Goal: Transaction & Acquisition: Purchase product/service

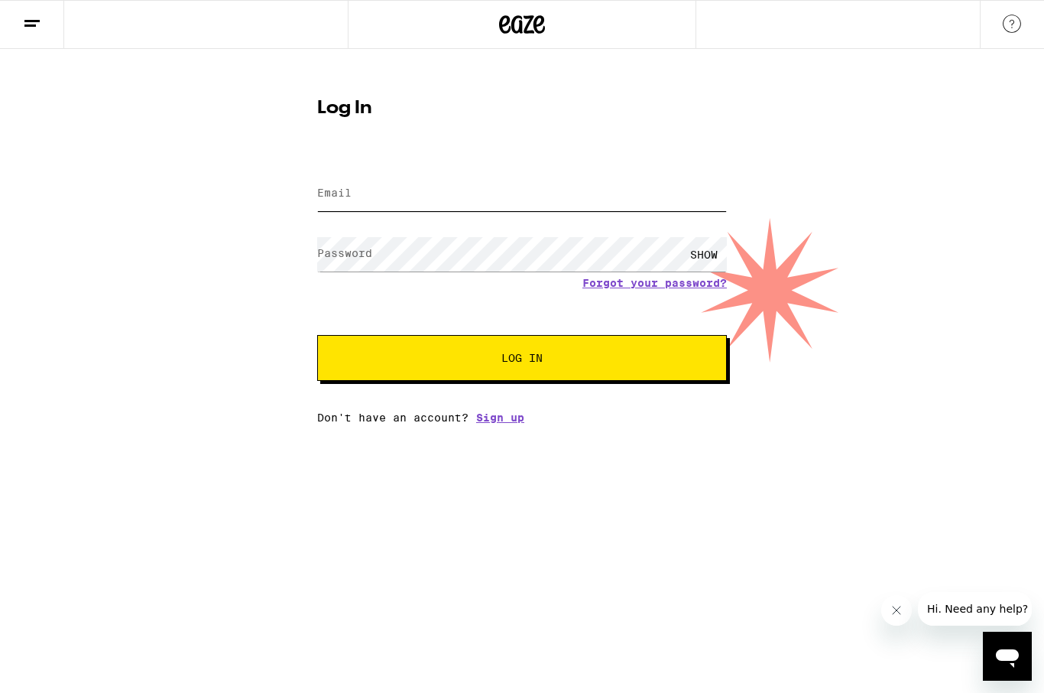
type input "[EMAIL_ADDRESS][DOMAIN_NAME]"
click at [522, 360] on button "Log In" at bounding box center [522, 358] width 410 height 46
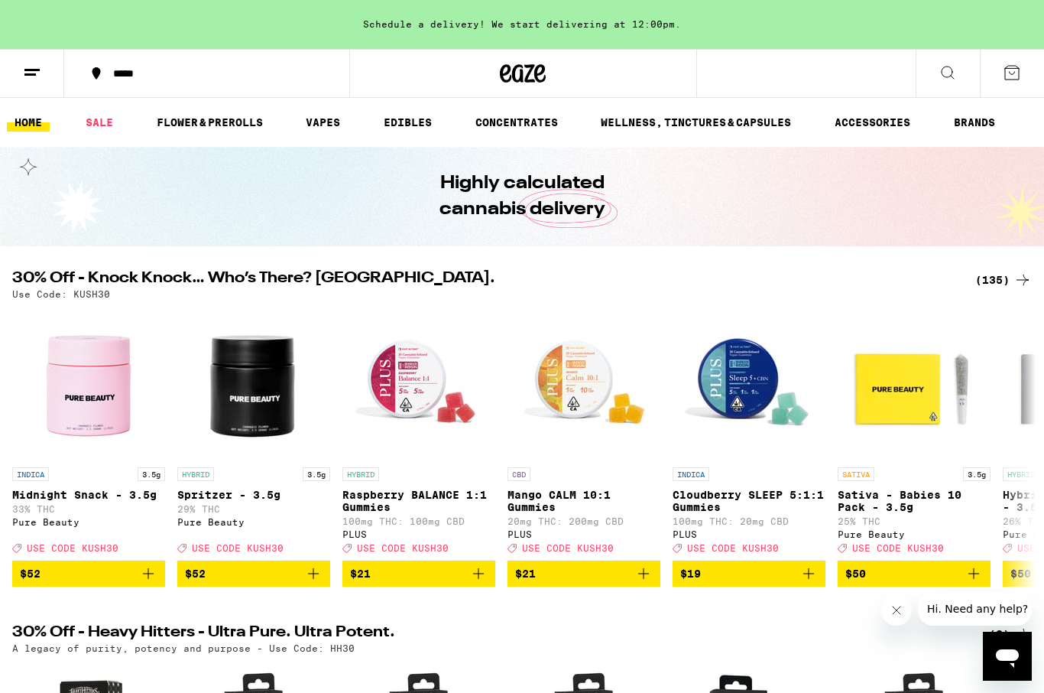
click at [38, 67] on icon at bounding box center [32, 72] width 18 height 18
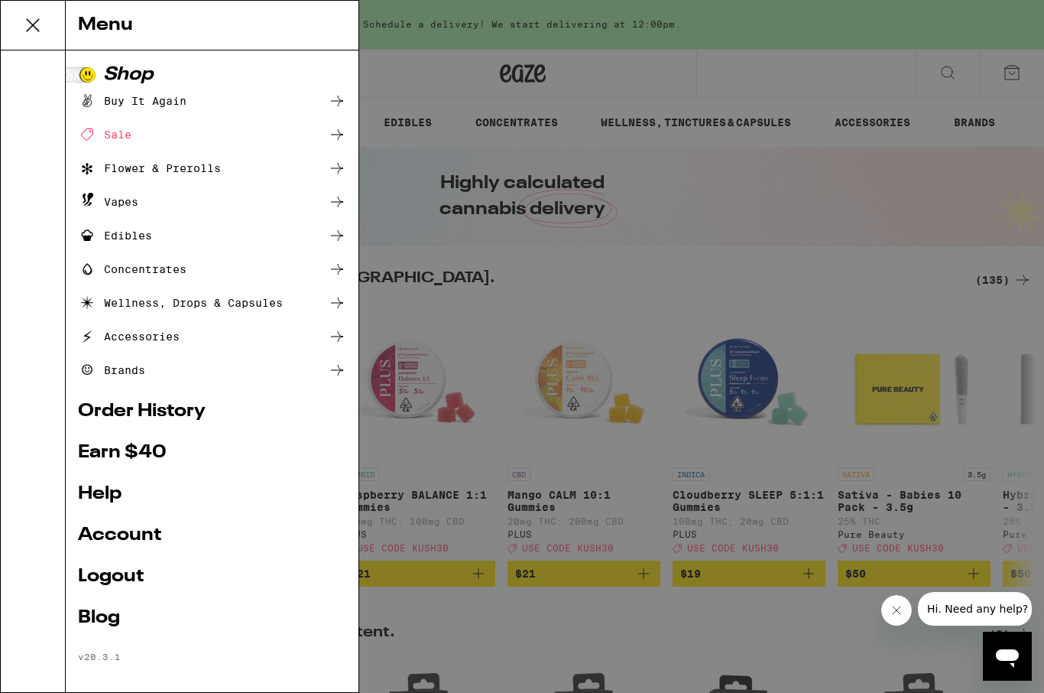
click at [141, 161] on div "Flower & Prerolls" at bounding box center [149, 168] width 143 height 18
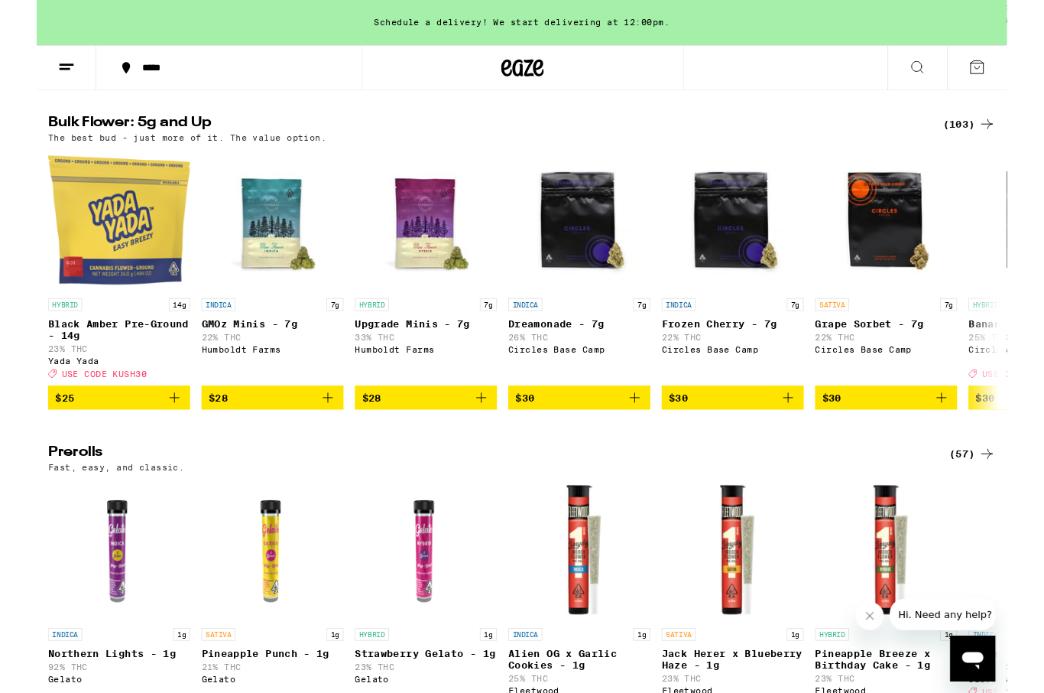
scroll to position [493, 0]
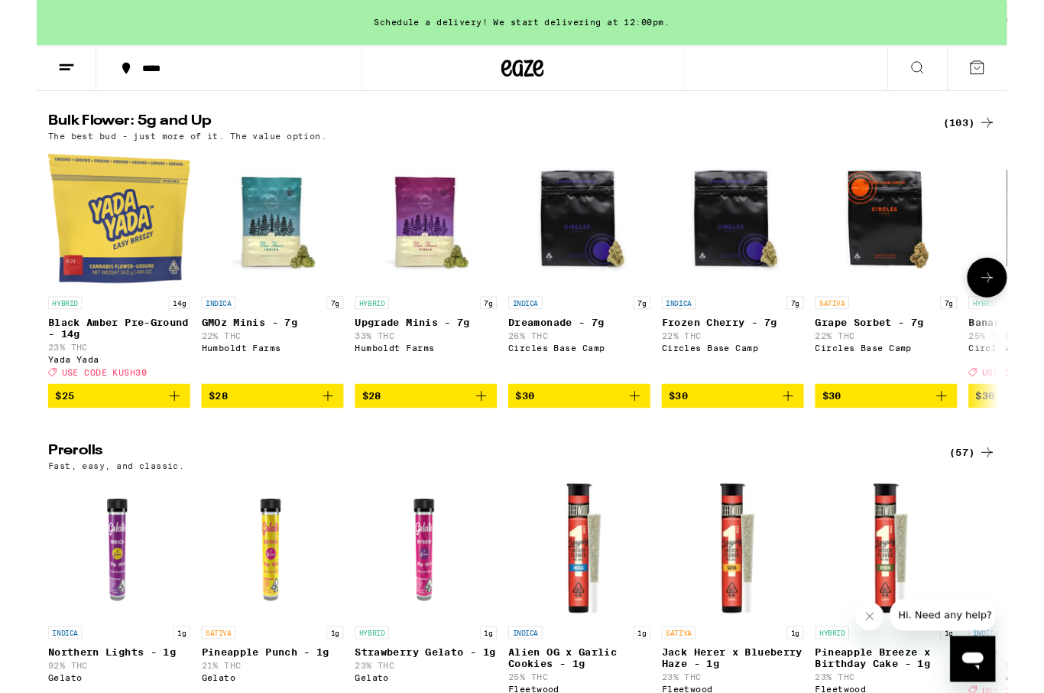
click at [412, 260] on img "Open page for Upgrade Minis - 7g from Humboldt Farms" at bounding box center [419, 234] width 153 height 153
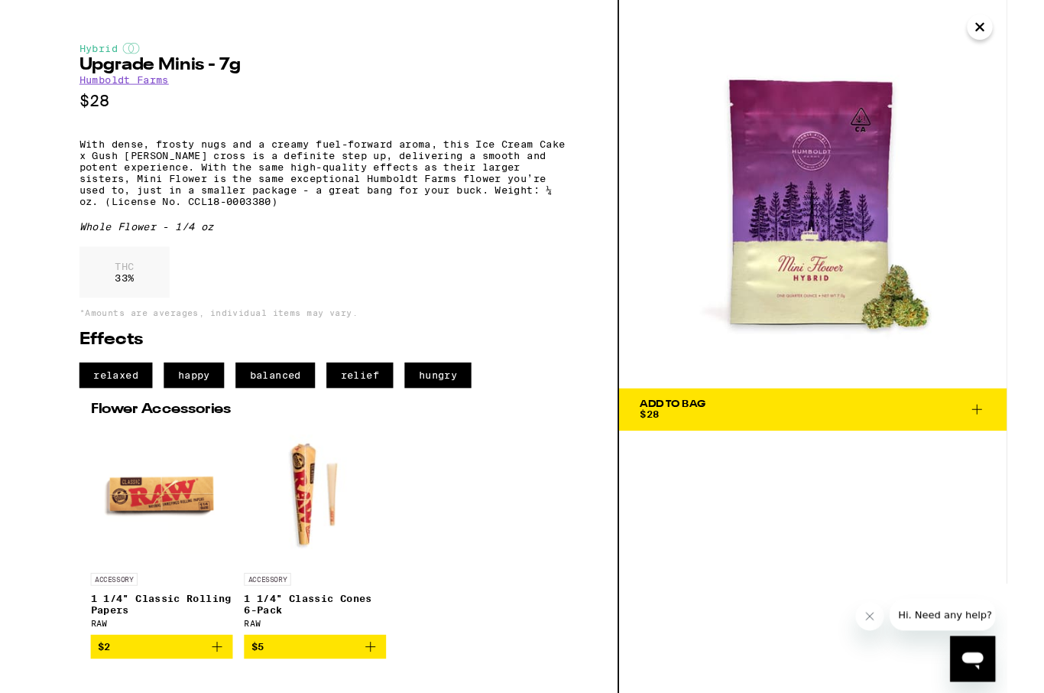
scroll to position [4, 0]
click at [972, 665] on icon "Open messaging window" at bounding box center [975, 660] width 28 height 28
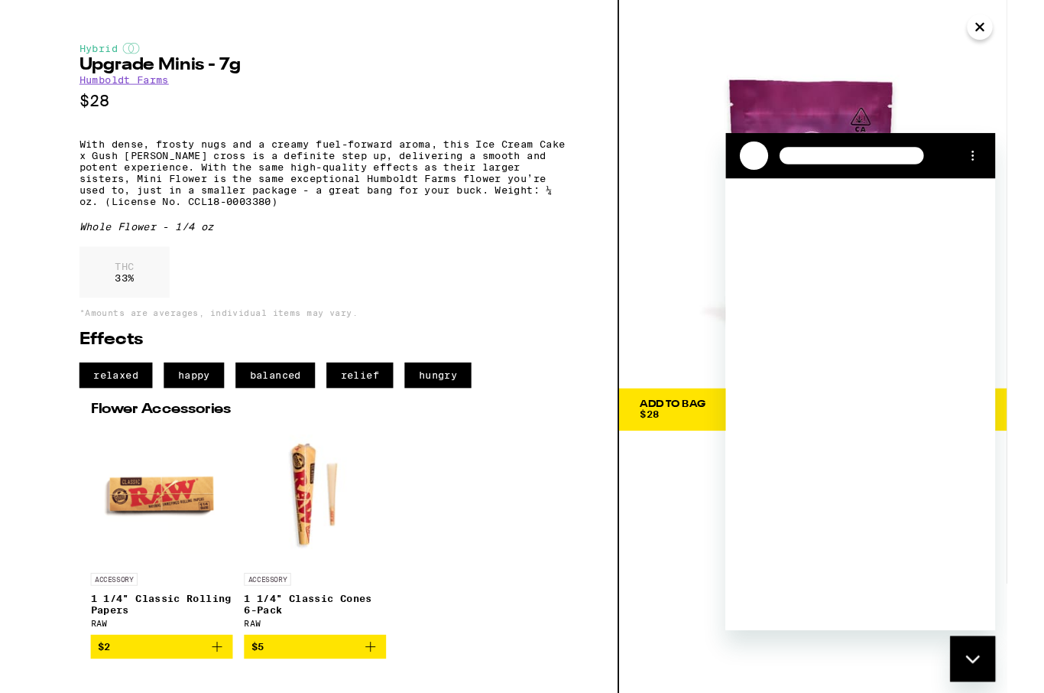
scroll to position [0, 0]
click at [620, 654] on div "Hybrid Upgrade Minis - 7g Humboldt Farms $28 With dense, frosty nugs and a crea…" at bounding box center [313, 372] width 627 height 745
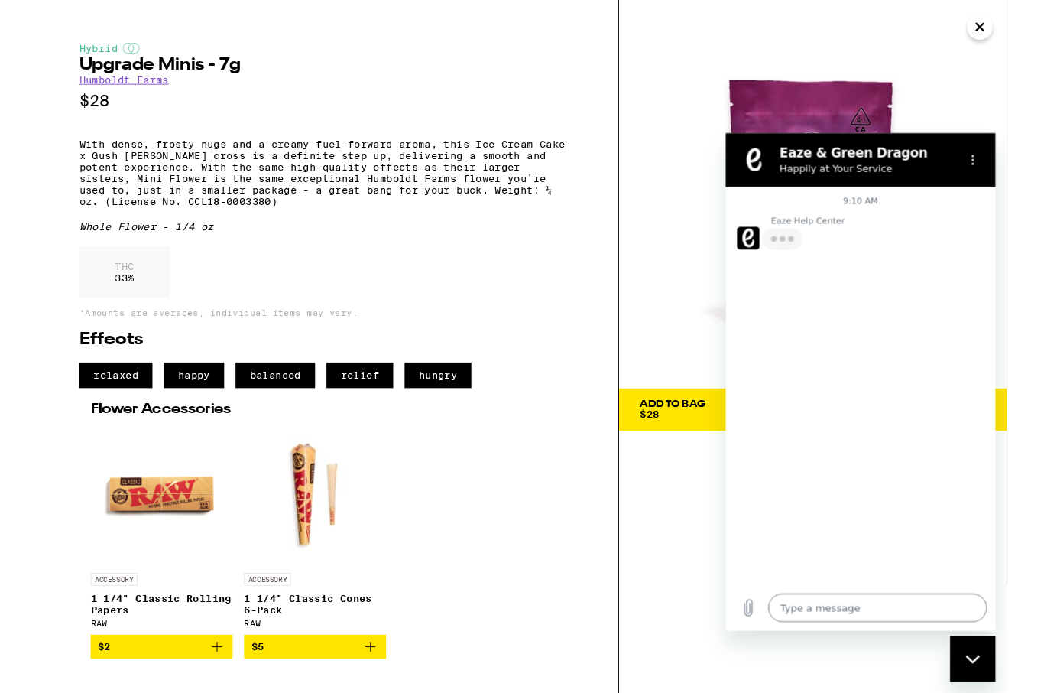
click at [969, 106] on img at bounding box center [835, 208] width 417 height 417
click at [991, 154] on button "Options menu" at bounding box center [991, 161] width 31 height 31
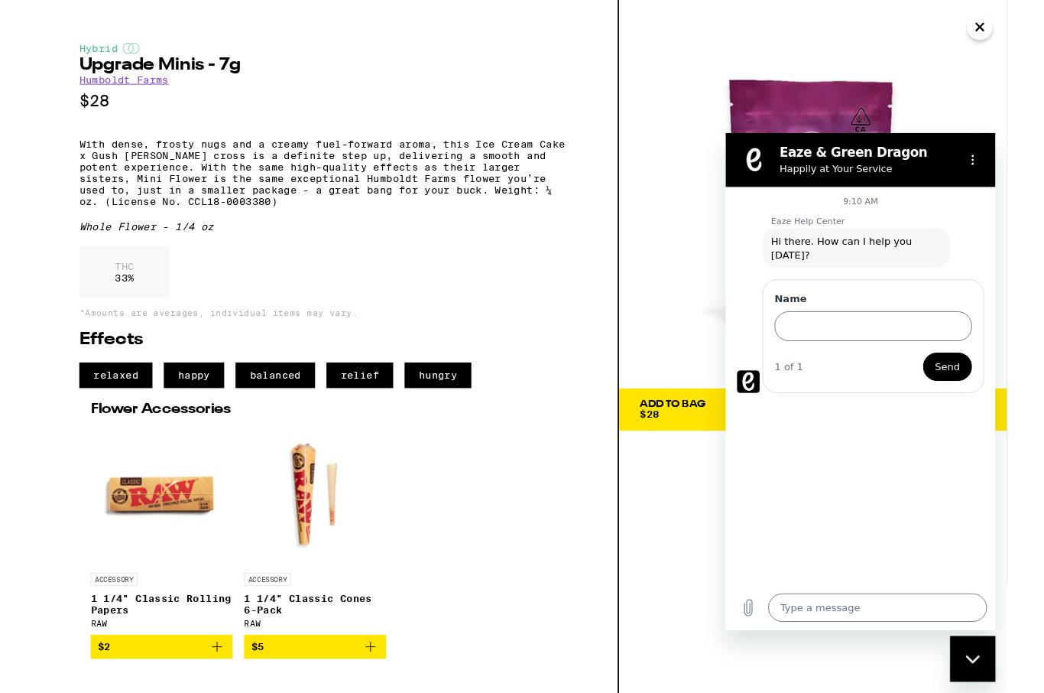
click at [999, 172] on button "Options menu" at bounding box center [991, 161] width 31 height 31
click at [982, 664] on icon "Close messaging window" at bounding box center [975, 660] width 16 height 10
type textarea "x"
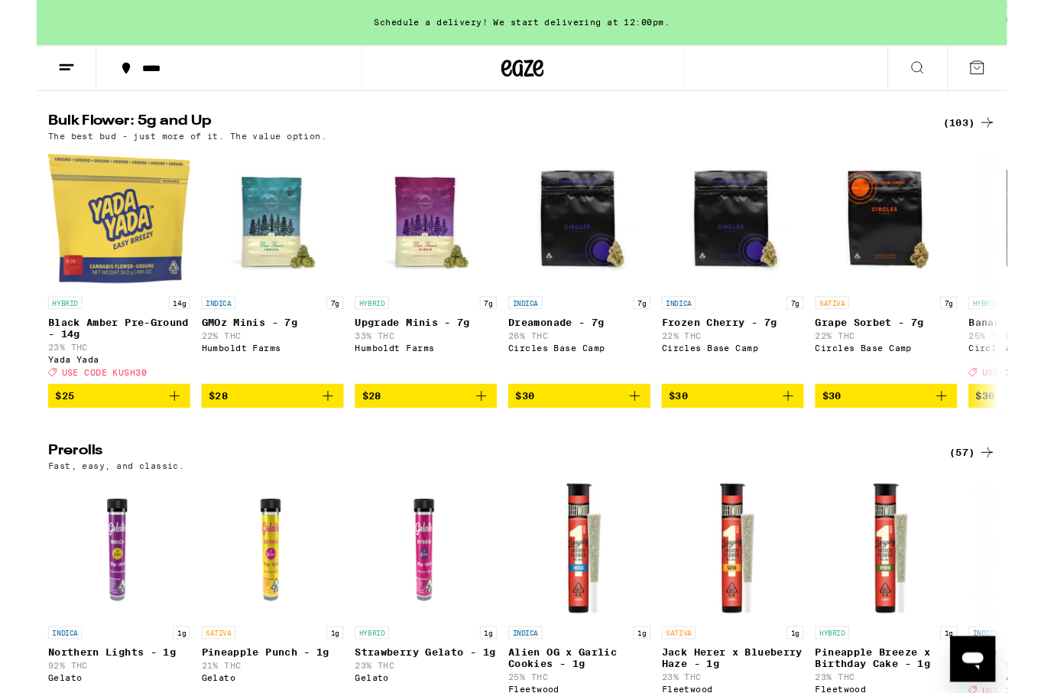
click at [37, 83] on button at bounding box center [32, 74] width 64 height 48
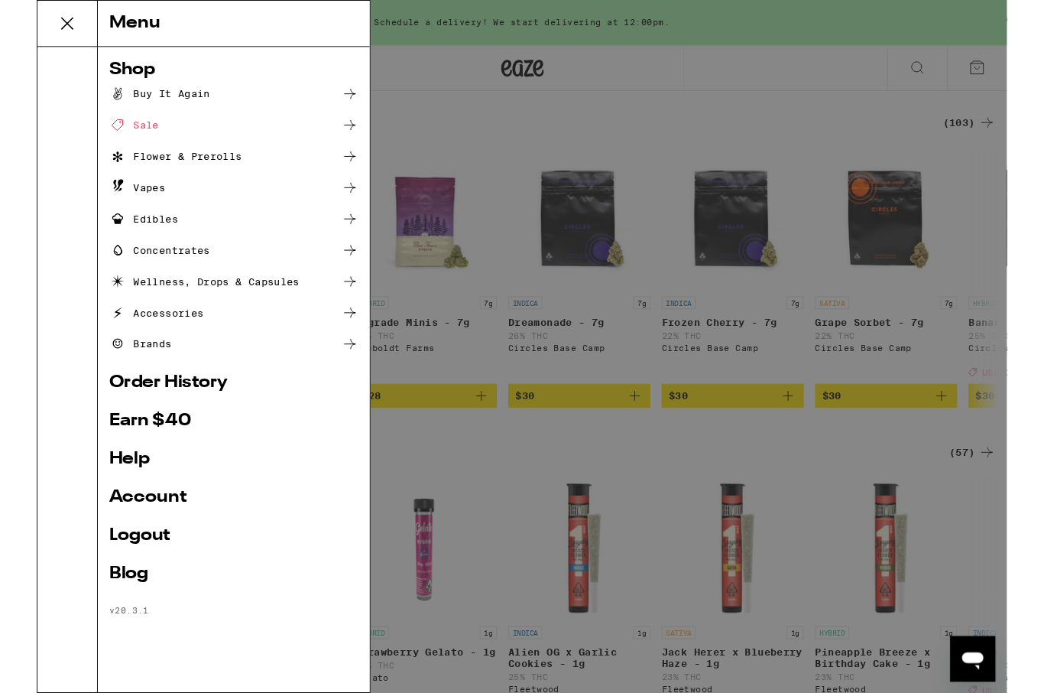
click at [161, 170] on div "Flower & Prerolls" at bounding box center [149, 168] width 143 height 18
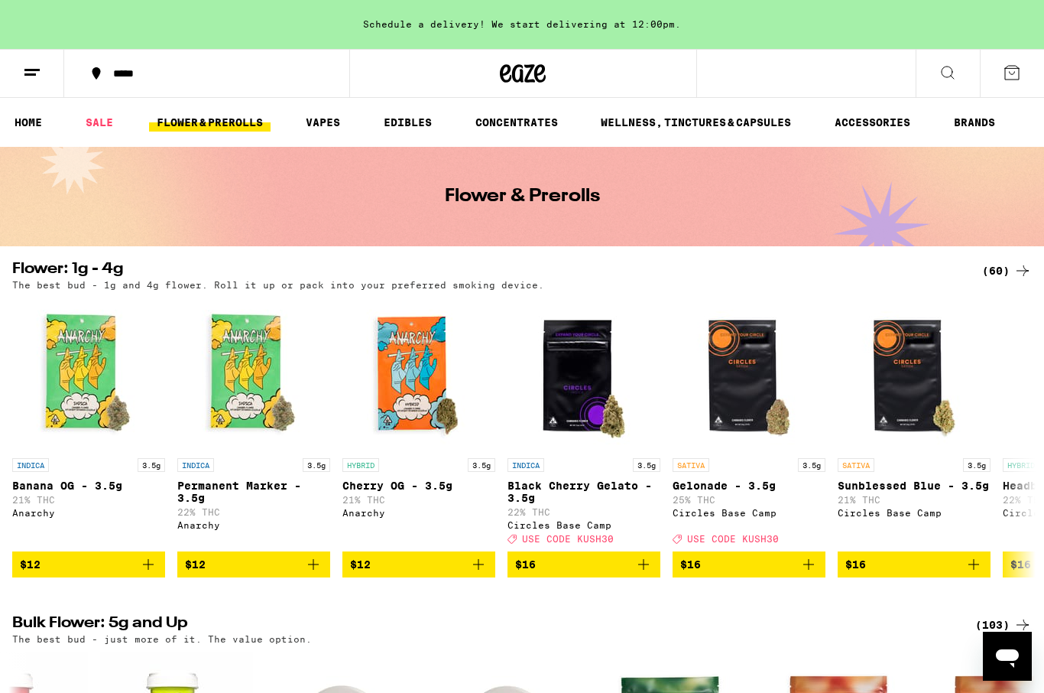
click at [956, 73] on icon at bounding box center [948, 72] width 18 height 18
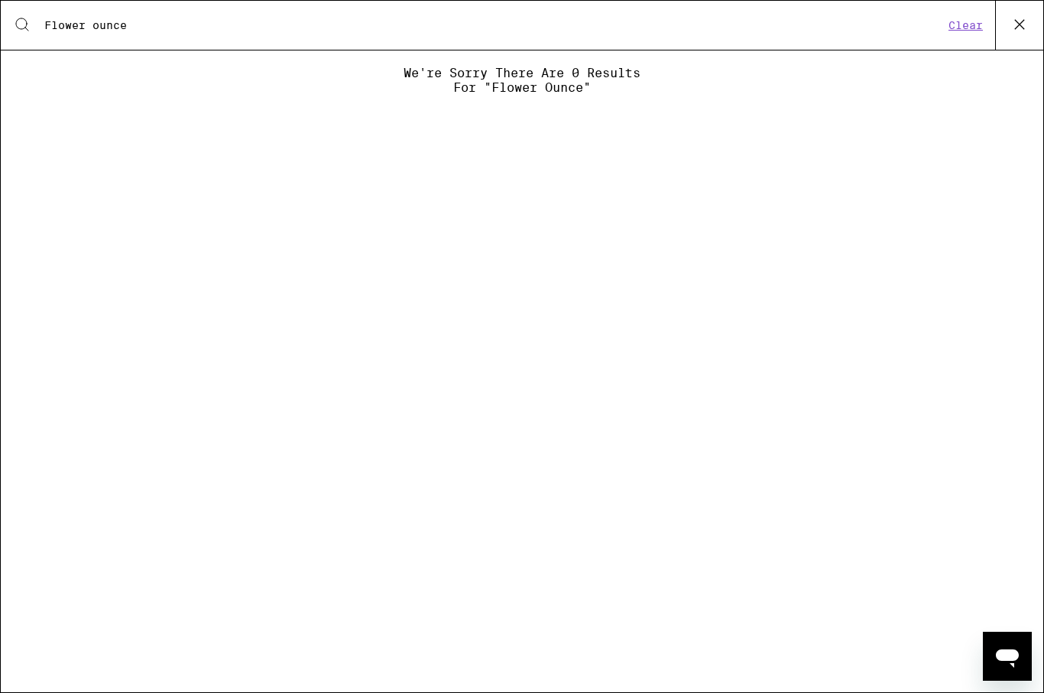
type input "Flower ounce"
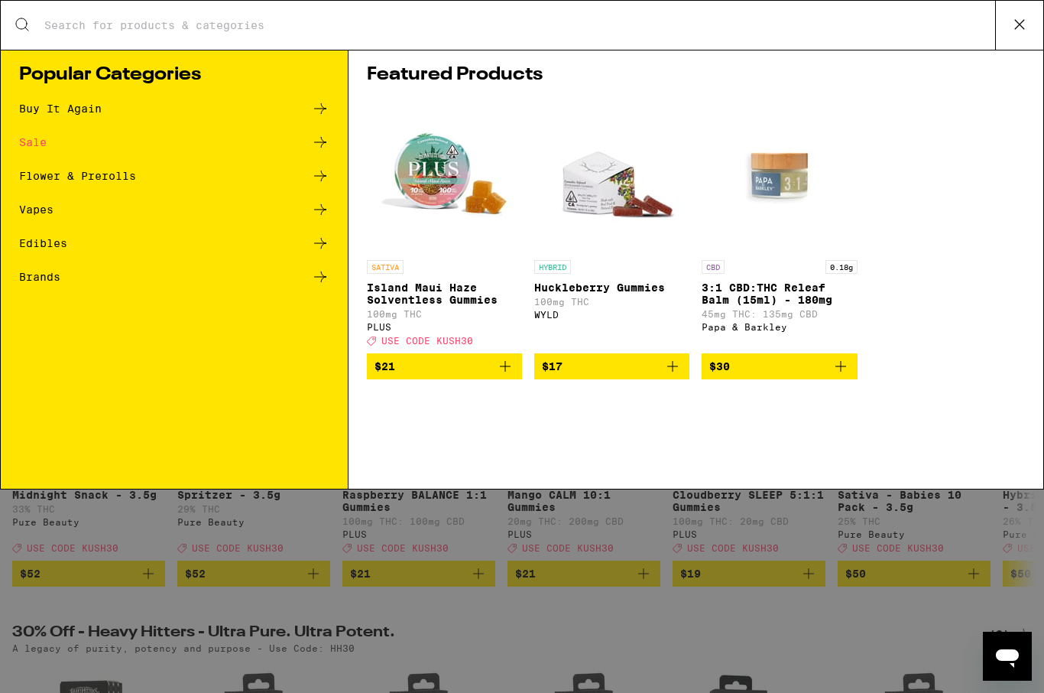
click at [31, 144] on div "Sale" at bounding box center [33, 142] width 28 height 11
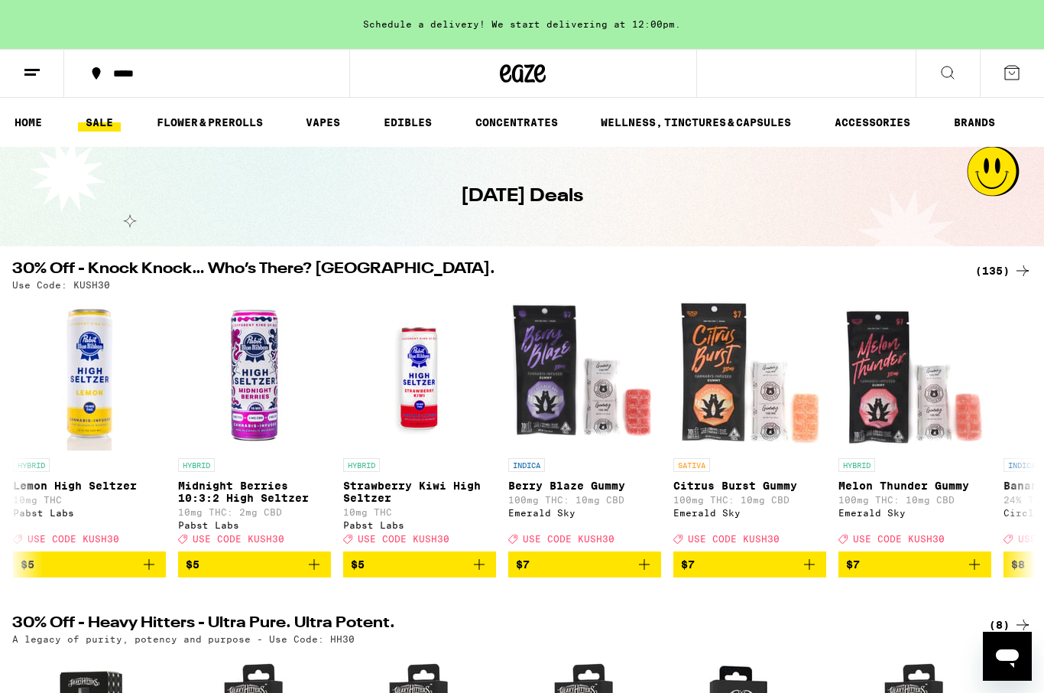
scroll to position [0, 1987]
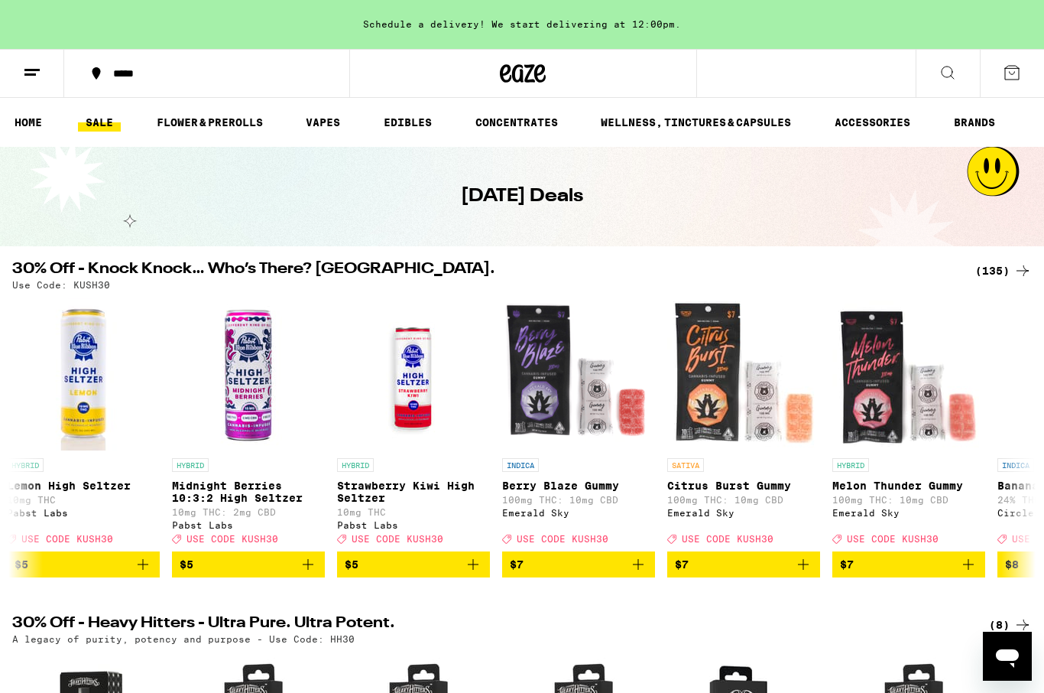
click at [636, 570] on icon "Add to bag" at bounding box center [638, 564] width 18 height 18
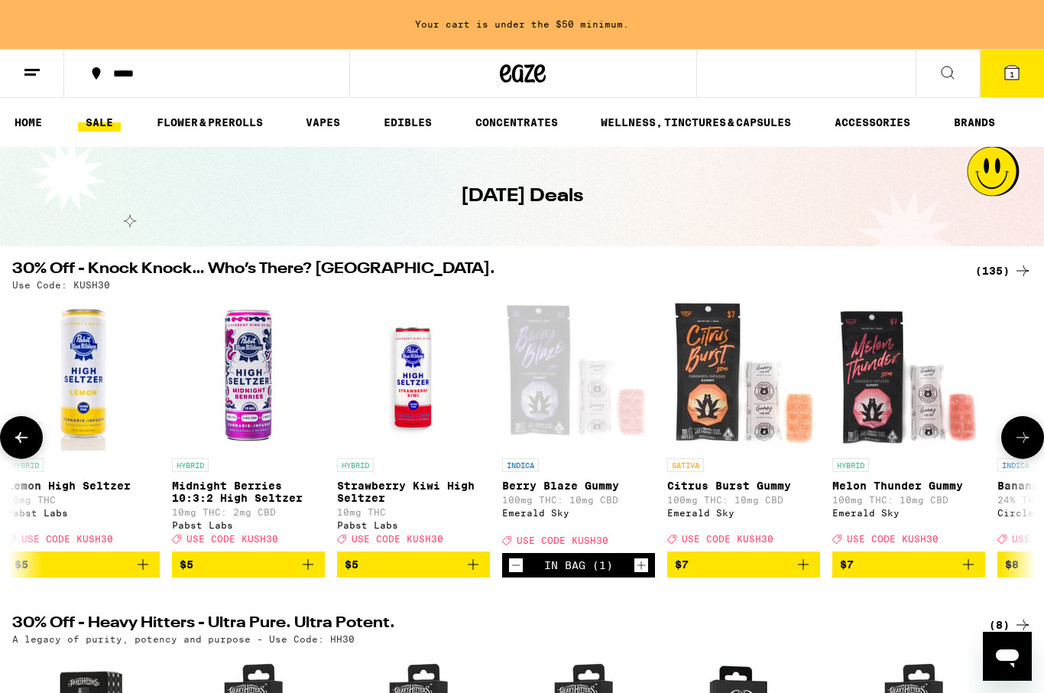
click at [648, 569] on icon "Increment" at bounding box center [642, 565] width 14 height 18
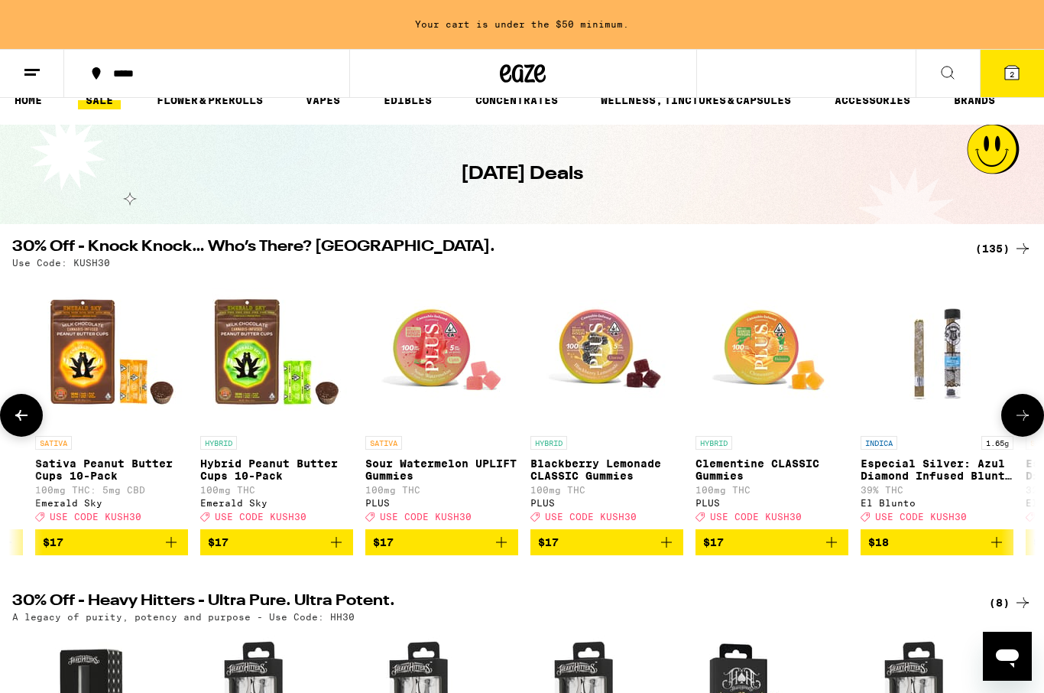
scroll to position [0, 8070]
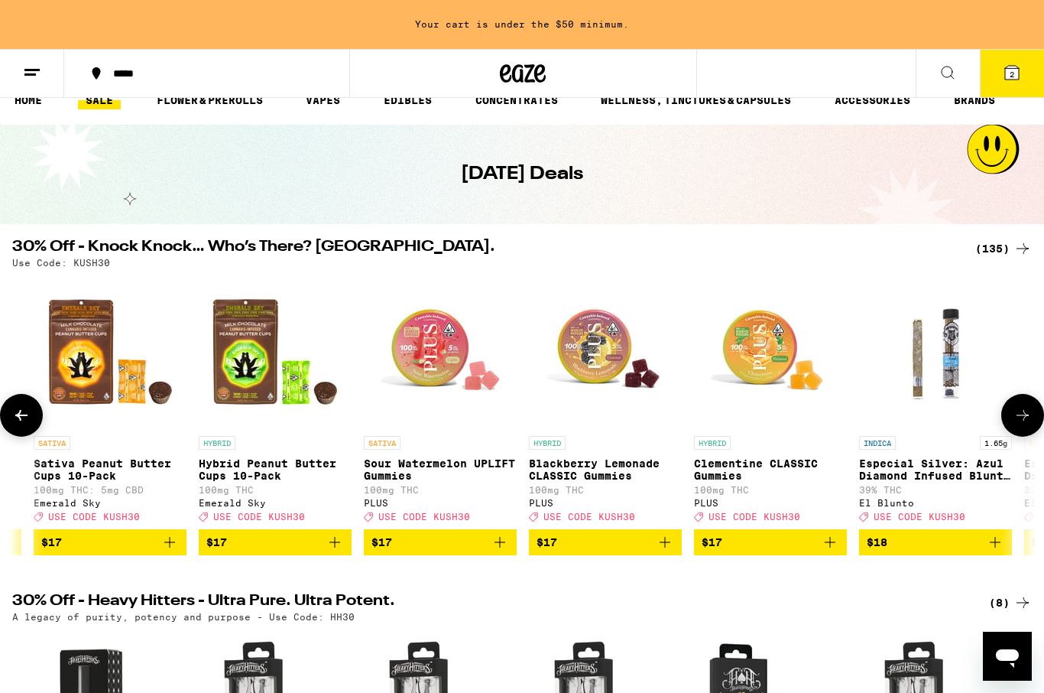
click at [957, 492] on div "INDICA 1.65g Especial Silver: Azul Diamond Infused Blunt - 1.65g 39% THC El Blu…" at bounding box center [935, 479] width 153 height 86
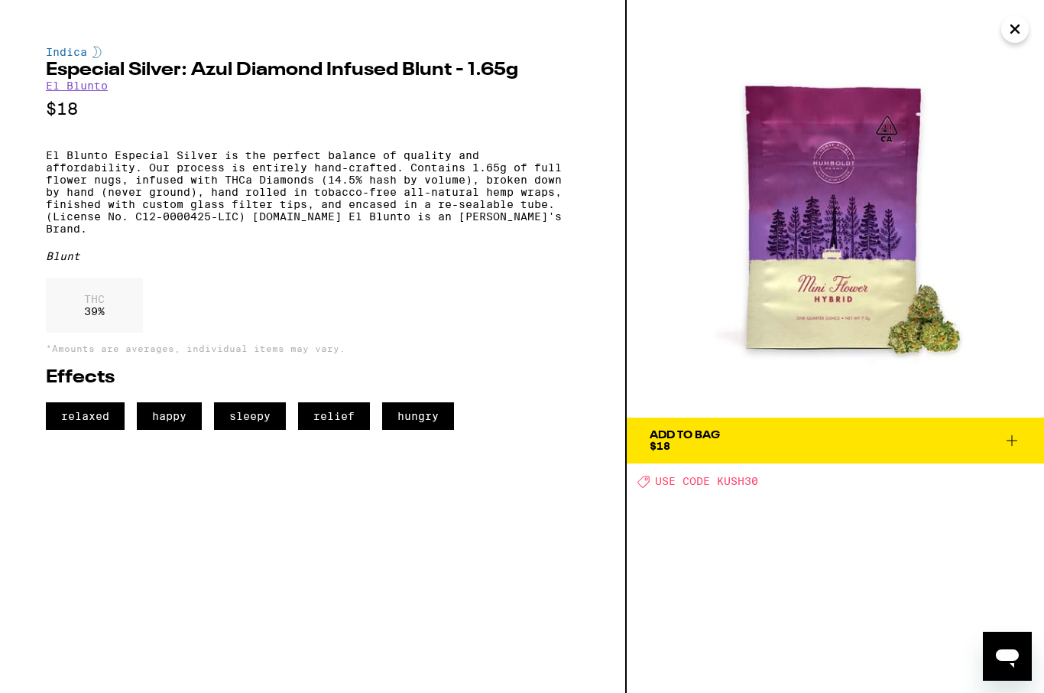
scroll to position [0, 9189]
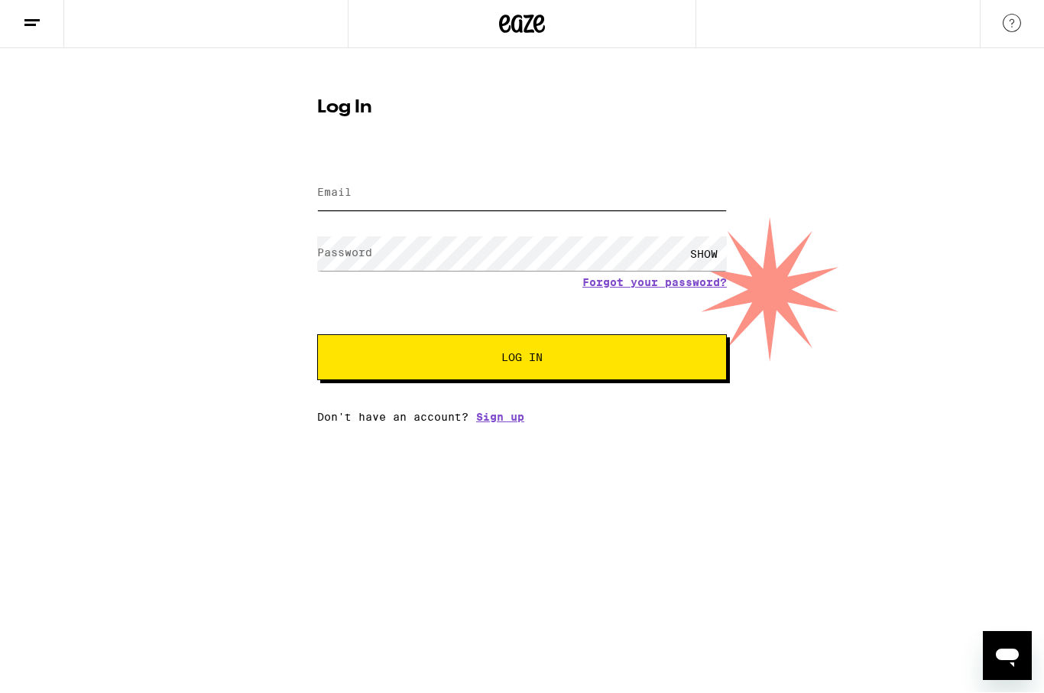
click at [443, 182] on input "Email" at bounding box center [522, 194] width 410 height 34
type input "[EMAIL_ADDRESS][DOMAIN_NAME]"
click at [541, 367] on button "Log In" at bounding box center [522, 358] width 410 height 46
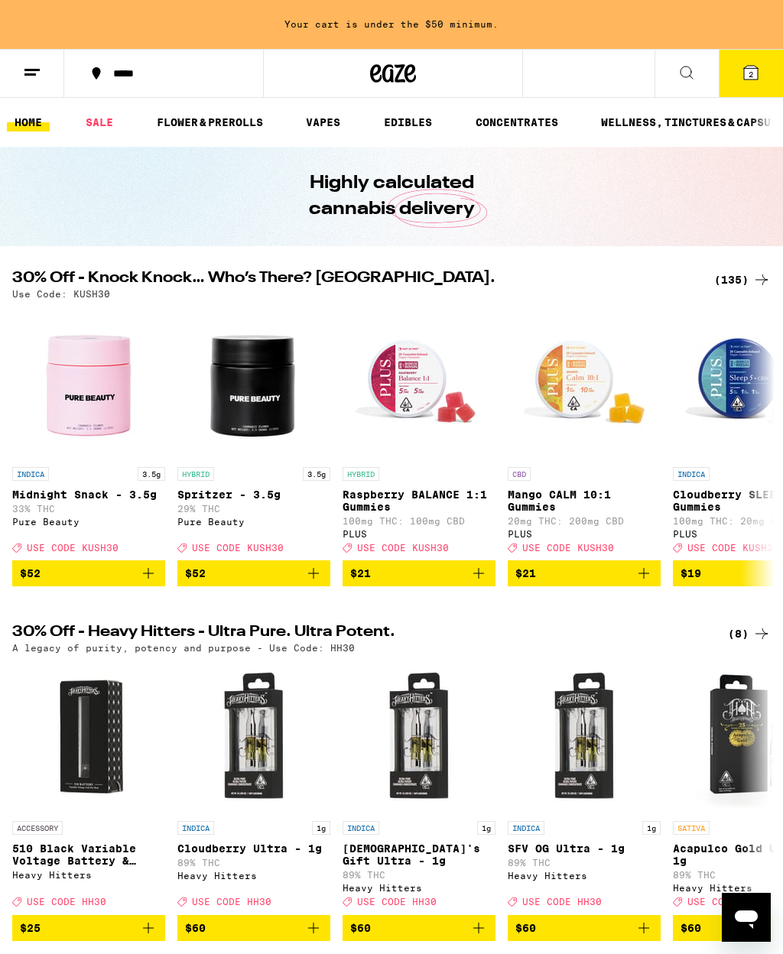
click at [33, 78] on icon at bounding box center [32, 72] width 18 height 18
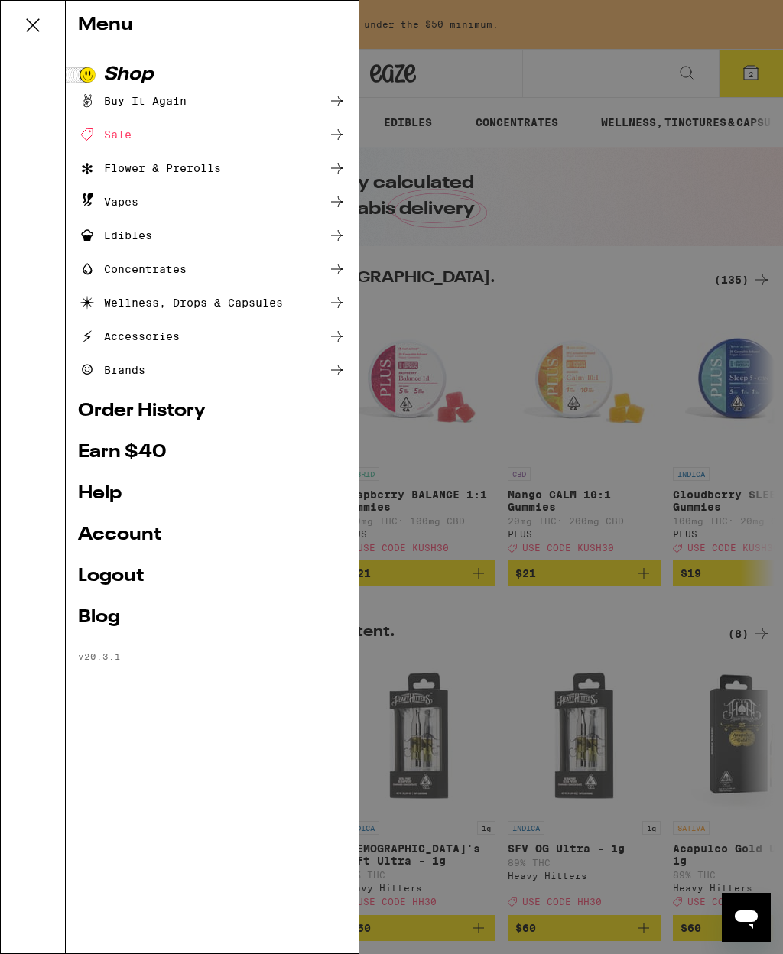
click at [127, 169] on div "Flower & Prerolls" at bounding box center [149, 168] width 143 height 18
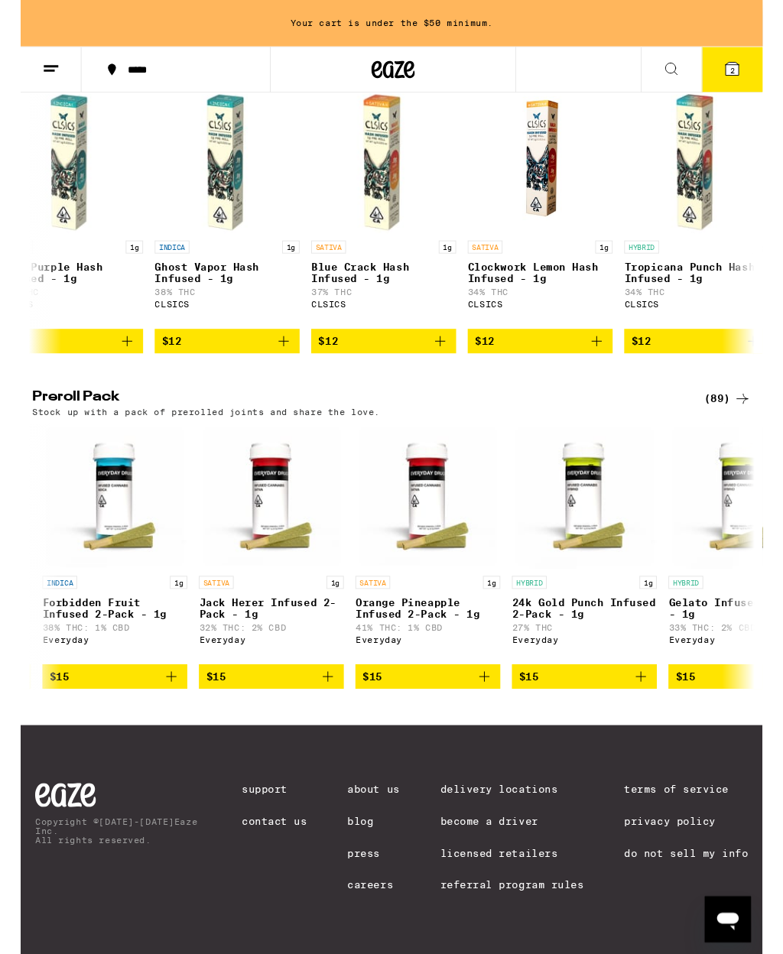
scroll to position [0, 156]
click at [160, 692] on icon "Add to bag" at bounding box center [157, 714] width 18 height 18
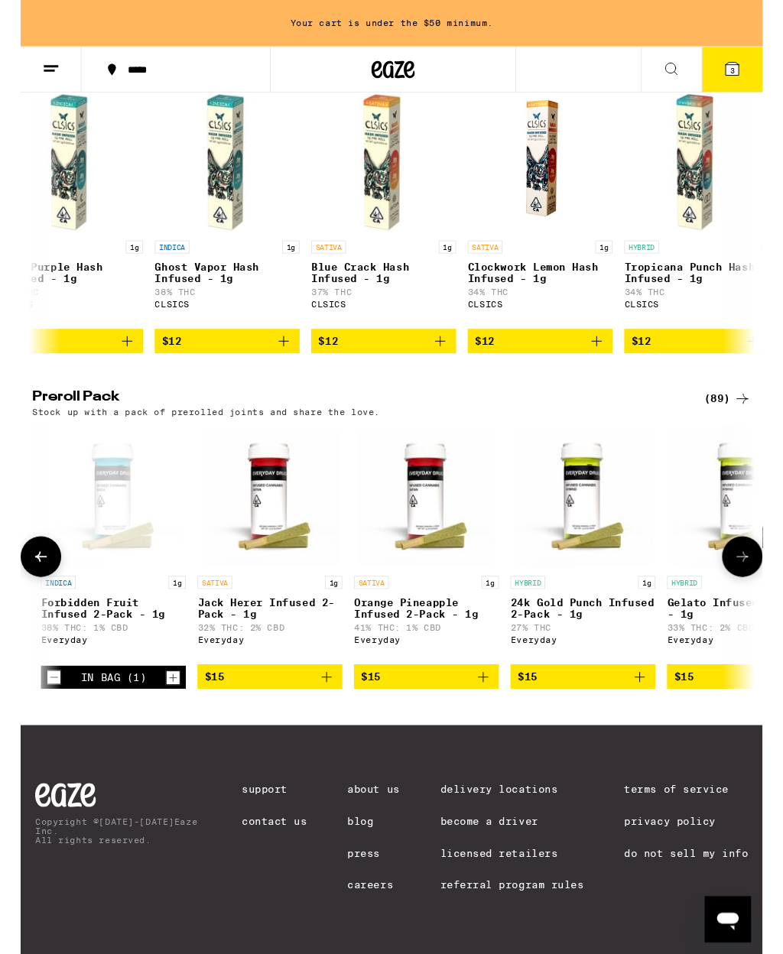
click at [166, 692] on icon "Increment" at bounding box center [161, 715] width 14 height 18
click at [758, 64] on icon at bounding box center [751, 72] width 18 height 18
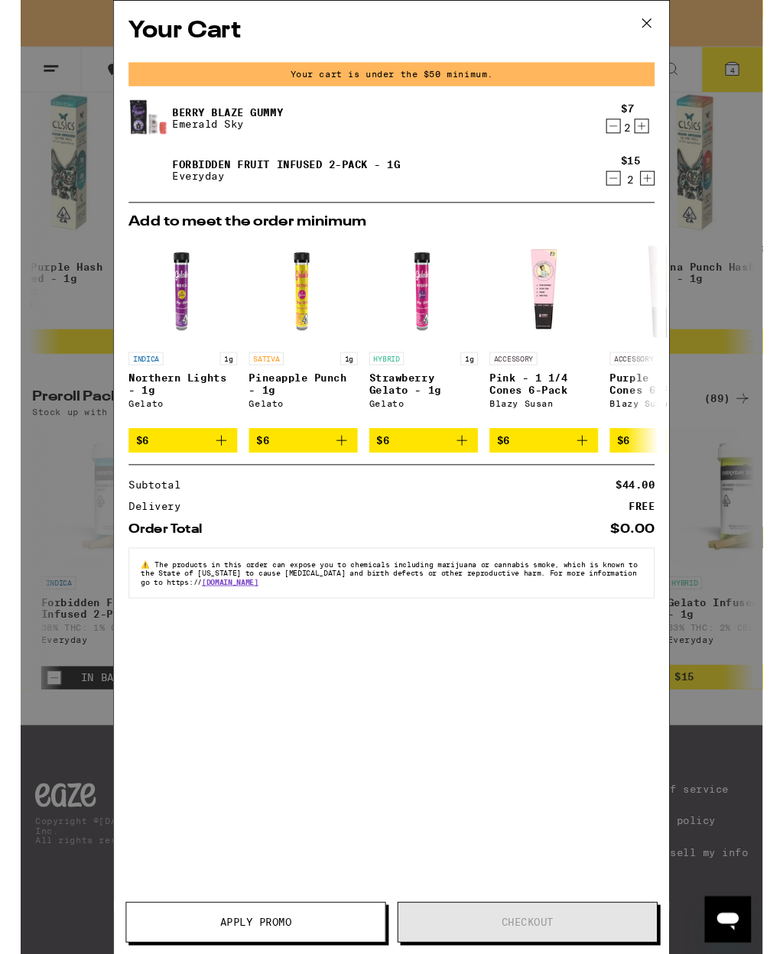
click at [647, 24] on button at bounding box center [660, 25] width 47 height 49
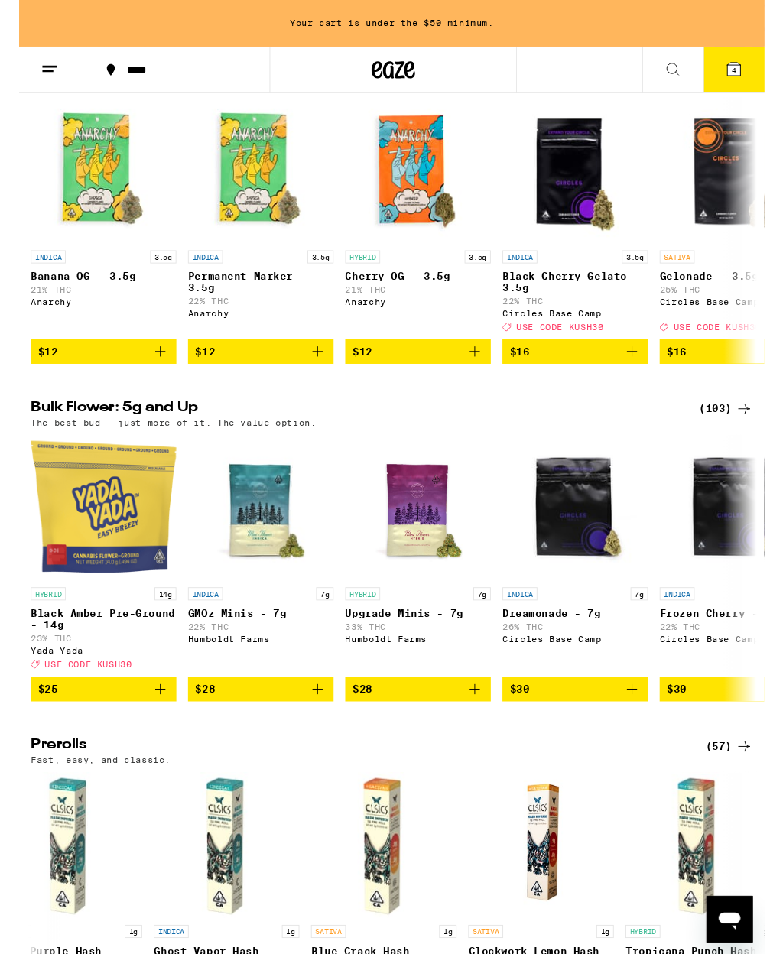
scroll to position [190, 0]
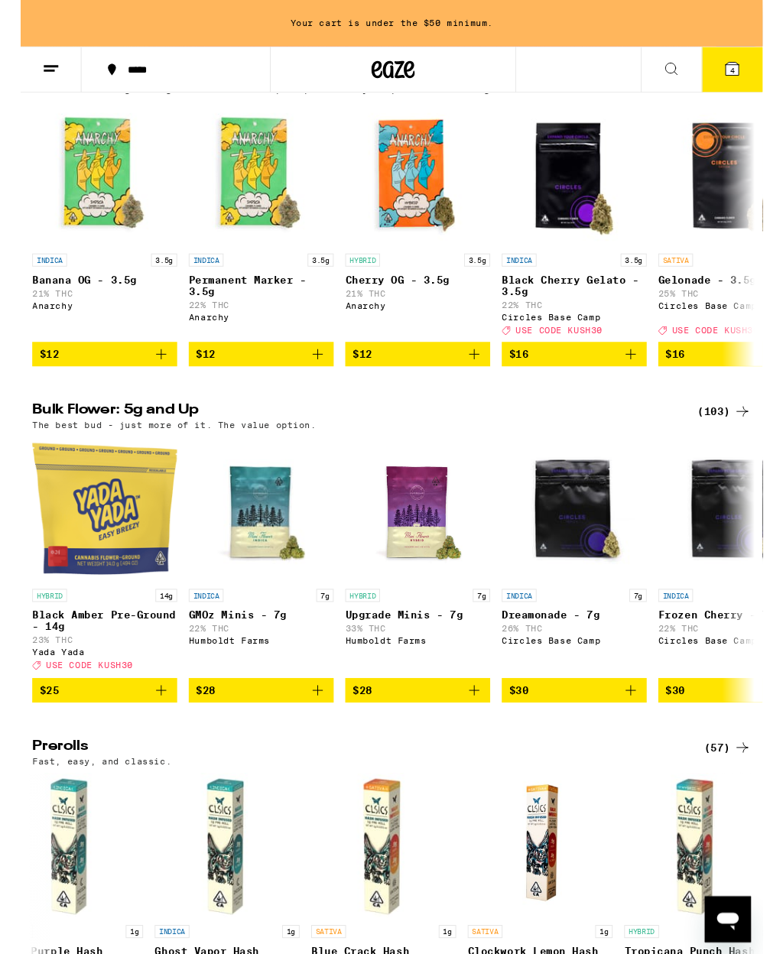
click at [494, 692] on button "$28" at bounding box center [419, 729] width 153 height 26
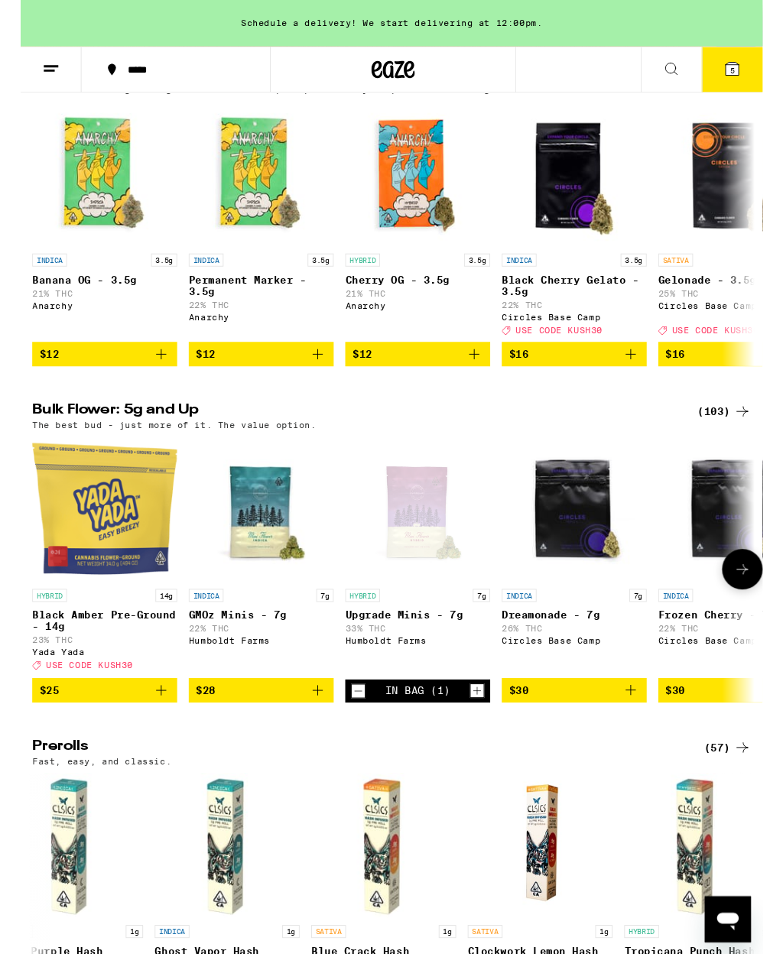
click at [758, 74] on icon at bounding box center [751, 73] width 14 height 14
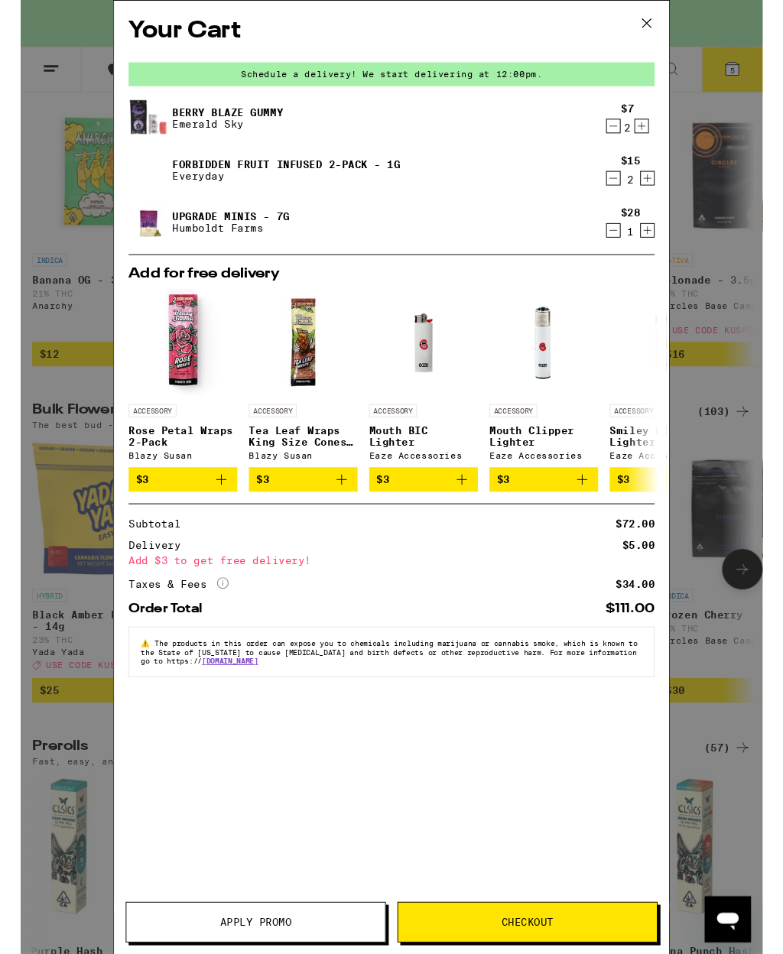
click at [580, 515] on span "$3" at bounding box center [551, 506] width 99 height 18
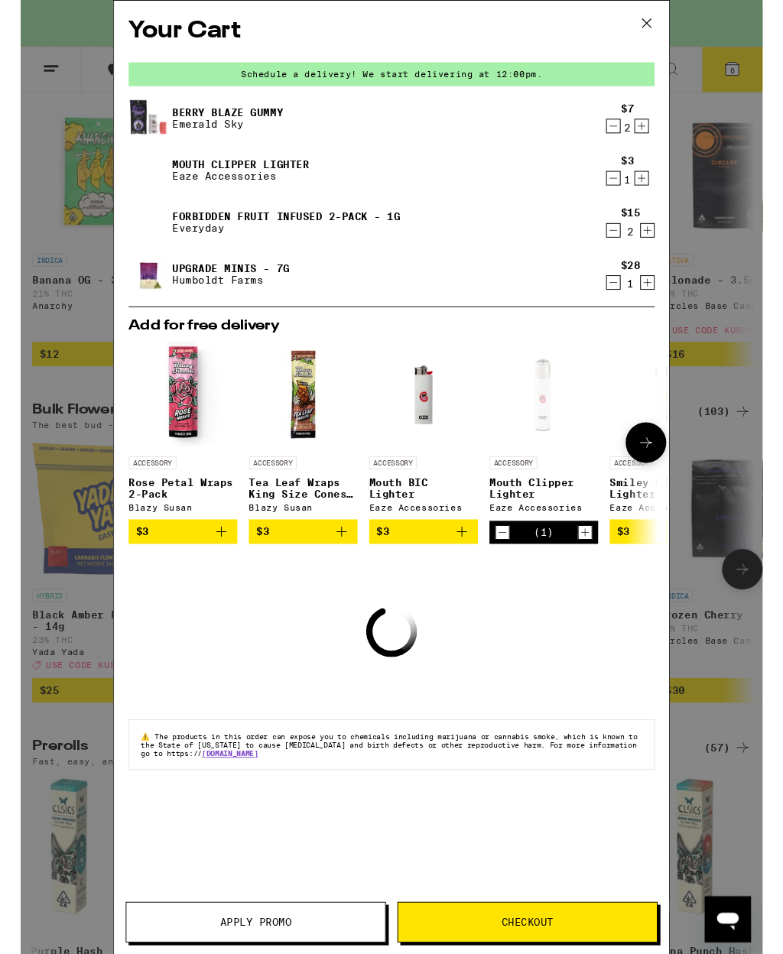
click at [508, 571] on icon "Decrement" at bounding box center [509, 562] width 14 height 18
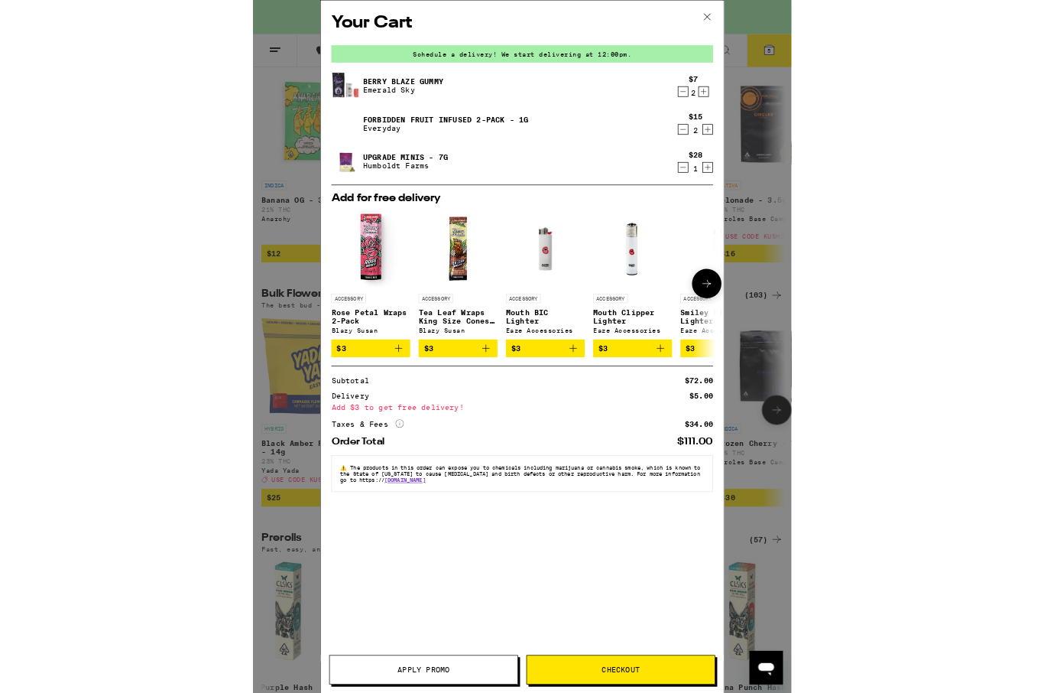
scroll to position [326, 0]
